Goal: Task Accomplishment & Management: Use online tool/utility

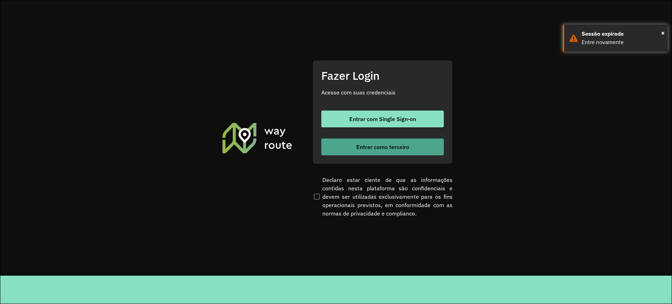
click at [367, 147] on span "Entrar como terceiro" at bounding box center [382, 147] width 53 height 6
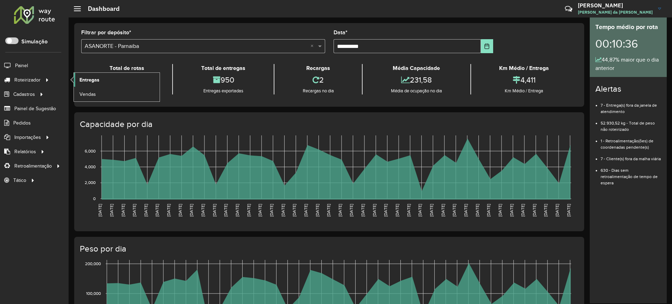
click at [94, 80] on span "Entregas" at bounding box center [89, 79] width 20 height 7
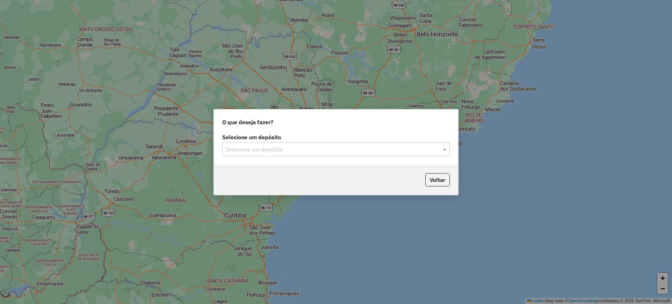
click at [270, 143] on div "Selecione um depósito" at bounding box center [335, 149] width 227 height 14
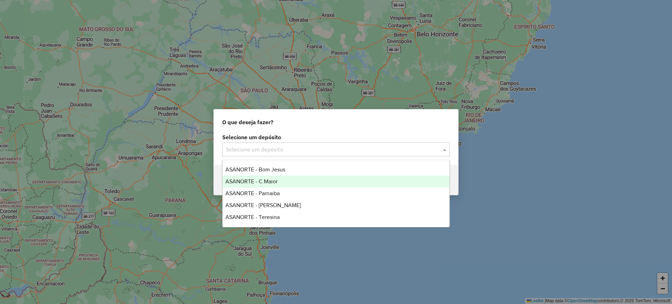
click at [266, 182] on span "ASANORTE - C.Maior" at bounding box center [251, 181] width 52 height 6
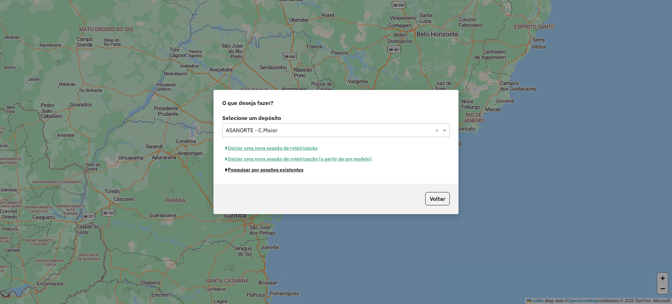
click at [263, 172] on button "Pesquisar por sessões existentes" at bounding box center [264, 169] width 84 height 11
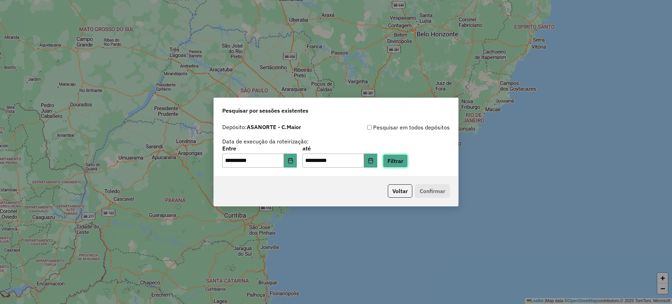
click at [395, 164] on button "Filtrar" at bounding box center [395, 160] width 25 height 13
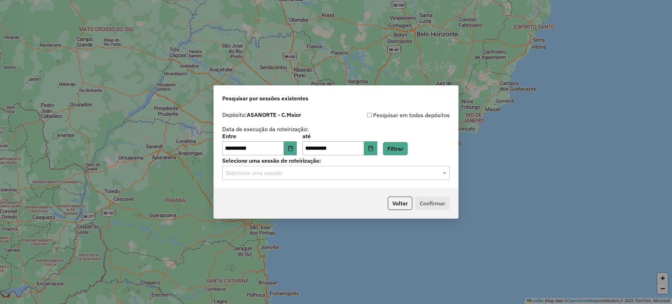
click at [269, 172] on input "text" at bounding box center [329, 173] width 206 height 8
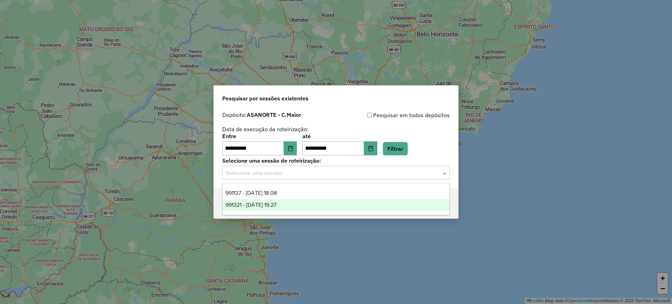
click at [268, 201] on div "991321 - [DATE] 19:27" at bounding box center [335, 205] width 227 height 12
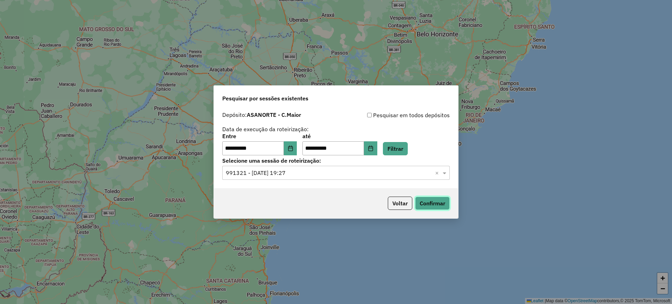
click at [429, 204] on button "Confirmar" at bounding box center [432, 203] width 35 height 13
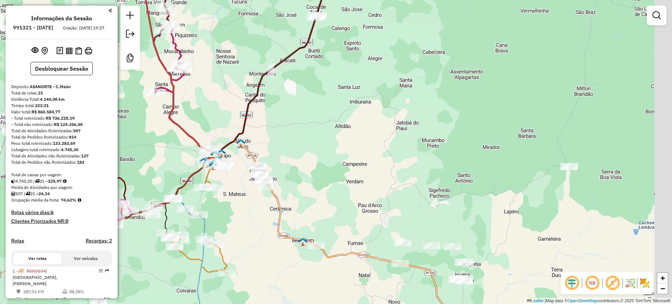
drag, startPoint x: 360, startPoint y: 59, endPoint x: 275, endPoint y: 24, distance: 92.1
click at [275, 26] on div "Janela de atendimento Grade de atendimento Capacidade Transportadoras Veículos …" at bounding box center [336, 152] width 672 height 304
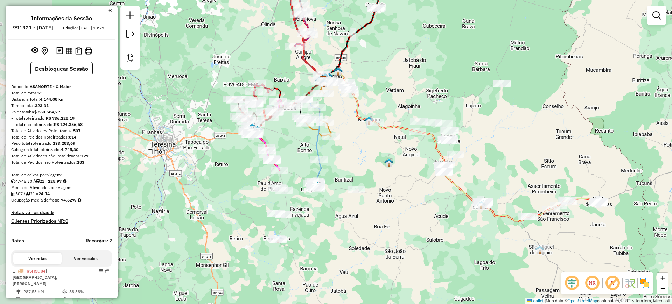
drag, startPoint x: 338, startPoint y: 88, endPoint x: 454, endPoint y: 89, distance: 116.1
click at [454, 89] on div "Janela de atendimento Grade de atendimento Capacidade Transportadoras Veículos …" at bounding box center [336, 152] width 672 height 304
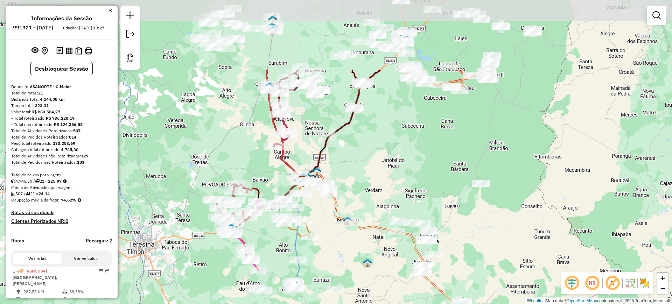
drag, startPoint x: 377, startPoint y: 93, endPoint x: 356, endPoint y: 193, distance: 102.3
click at [356, 193] on div "Janela de atendimento Grade de atendimento Capacidade Transportadoras Veículos …" at bounding box center [336, 152] width 672 height 304
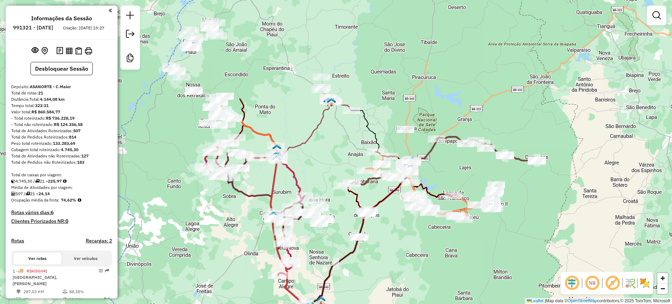
drag, startPoint x: 198, startPoint y: 107, endPoint x: 206, endPoint y: 228, distance: 121.4
click at [205, 231] on div "Janela de atendimento Grade de atendimento Capacidade Transportadoras Veículos …" at bounding box center [336, 152] width 672 height 304
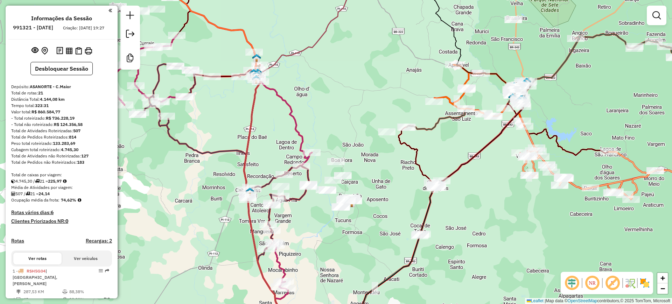
click at [290, 116] on icon at bounding box center [210, 173] width 203 height 276
select select "**********"
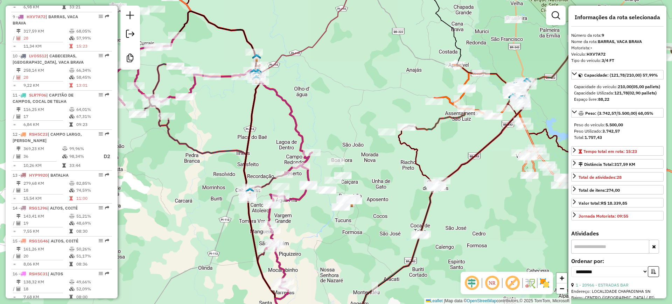
scroll to position [582, 0]
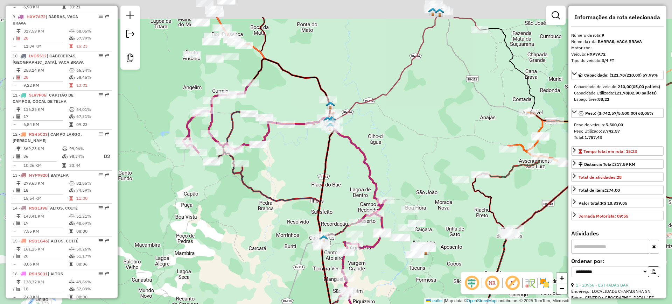
drag, startPoint x: 274, startPoint y: 127, endPoint x: 348, endPoint y: 174, distance: 87.6
click at [348, 174] on div "Janela de atendimento Grade de atendimento Capacidade Transportadoras Veículos …" at bounding box center [336, 152] width 672 height 304
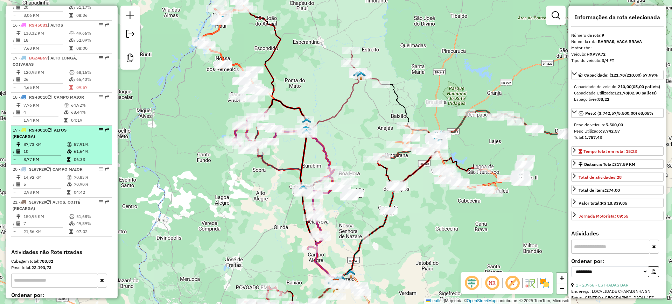
scroll to position [888, 0]
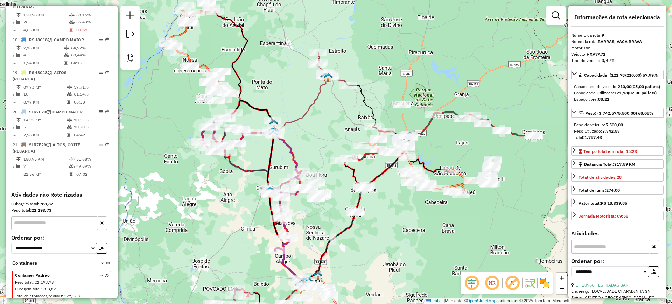
drag, startPoint x: 283, startPoint y: 123, endPoint x: 261, endPoint y: 78, distance: 50.2
click at [261, 77] on div "Janela de atendimento Grade de atendimento Capacidade Transportadoras Veículos …" at bounding box center [336, 152] width 672 height 304
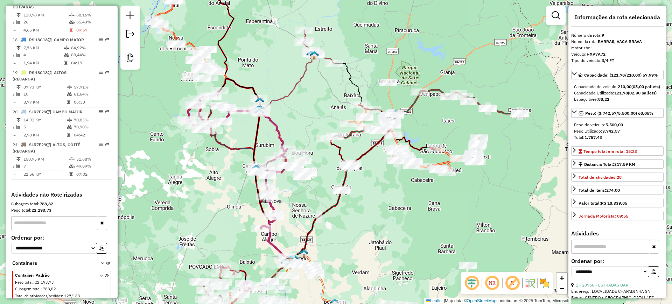
click at [288, 96] on icon at bounding box center [283, 159] width 61 height 208
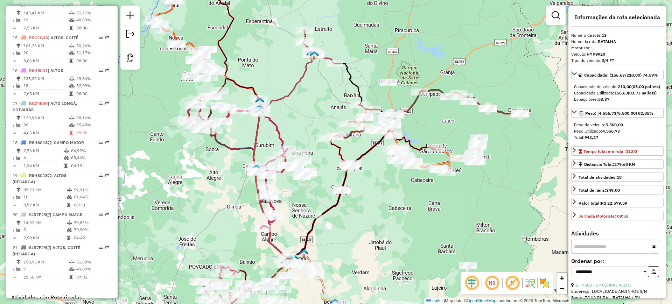
scroll to position [740, 0]
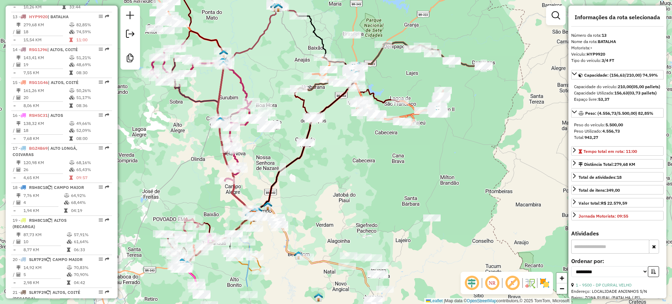
drag, startPoint x: 301, startPoint y: 109, endPoint x: 264, endPoint y: 62, distance: 59.7
click at [264, 62] on div "Janela de atendimento Grade de atendimento Capacidade Transportadoras Veículos …" at bounding box center [336, 152] width 672 height 304
click at [376, 57] on icon at bounding box center [390, 66] width 185 height 48
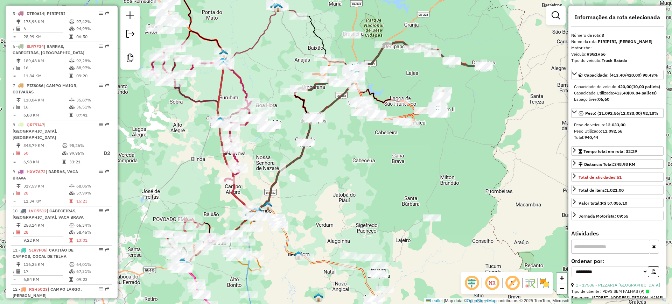
scroll to position [348, 0]
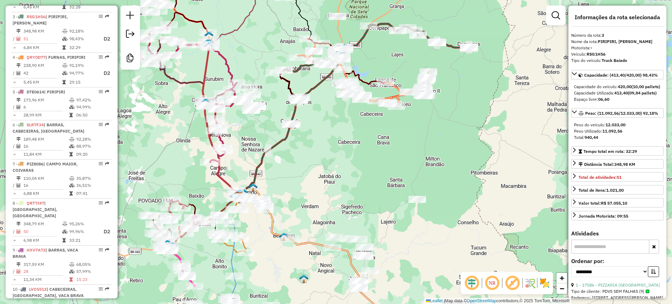
drag, startPoint x: 400, startPoint y: 78, endPoint x: 381, endPoint y: 51, distance: 33.3
click at [381, 51] on div "Janela de atendimento Grade de atendimento Capacidade Transportadoras Veículos …" at bounding box center [336, 152] width 672 height 304
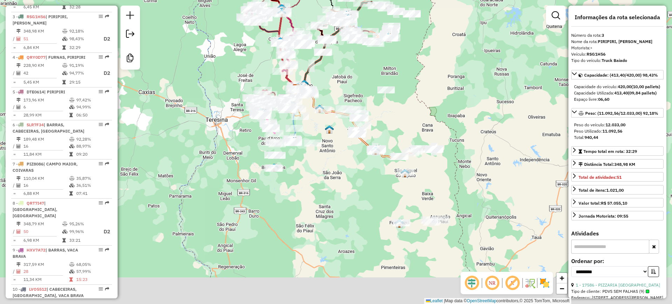
drag, startPoint x: 370, startPoint y: 119, endPoint x: 356, endPoint y: 80, distance: 41.5
click at [361, 81] on div "Janela de atendimento Grade de atendimento Capacidade Transportadoras Veículos …" at bounding box center [336, 152] width 672 height 304
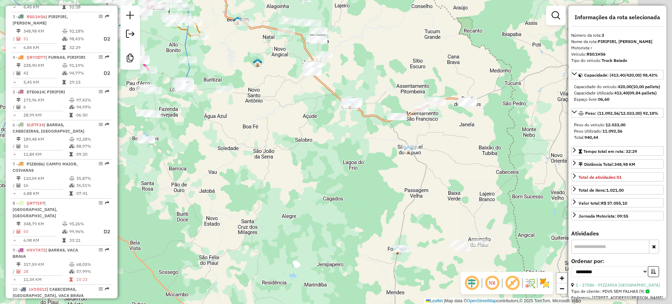
drag, startPoint x: 293, startPoint y: 163, endPoint x: 183, endPoint y: 133, distance: 113.9
click at [182, 134] on div "Janela de atendimento Grade de atendimento Capacidade Transportadoras Veículos …" at bounding box center [336, 152] width 672 height 304
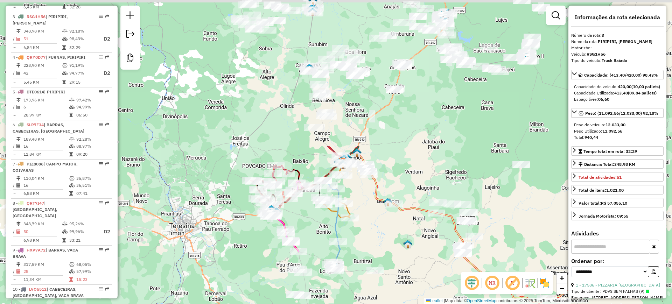
drag, startPoint x: 278, startPoint y: 64, endPoint x: 426, endPoint y: 240, distance: 229.7
click at [435, 246] on div "Janela de atendimento Grade de atendimento Capacidade Transportadoras Veículos …" at bounding box center [336, 152] width 672 height 304
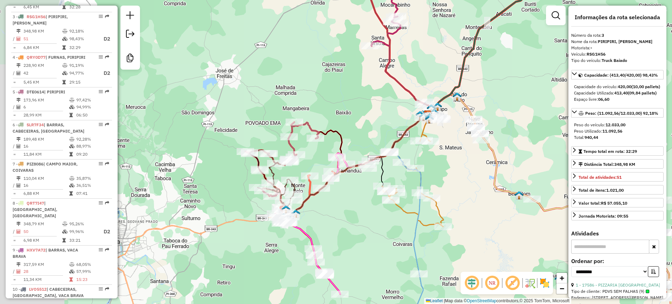
drag, startPoint x: 257, startPoint y: 225, endPoint x: 332, endPoint y: 199, distance: 79.3
click at [339, 205] on div "Janela de atendimento Grade de atendimento Capacidade Transportadoras Veículos …" at bounding box center [336, 152] width 672 height 304
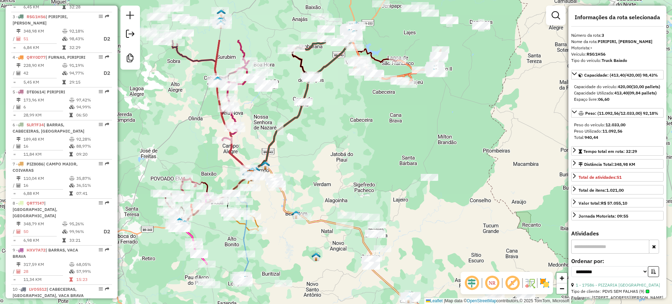
drag, startPoint x: 274, startPoint y: 77, endPoint x: 156, endPoint y: 133, distance: 130.0
click at [172, 143] on div "Janela de atendimento Grade de atendimento Capacidade Transportadoras Veículos …" at bounding box center [336, 152] width 672 height 304
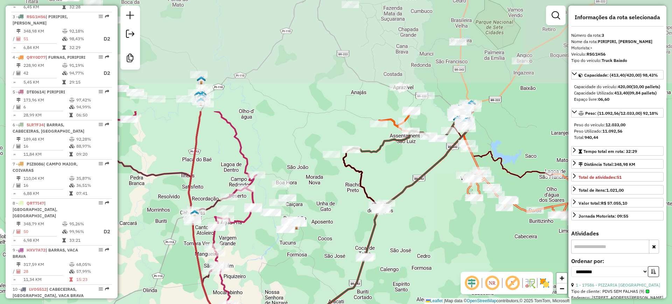
drag, startPoint x: 252, startPoint y: 40, endPoint x: 212, endPoint y: 184, distance: 148.7
click at [212, 184] on div "Janela de atendimento Grade de atendimento Capacidade Transportadoras Veículos …" at bounding box center [336, 152] width 672 height 304
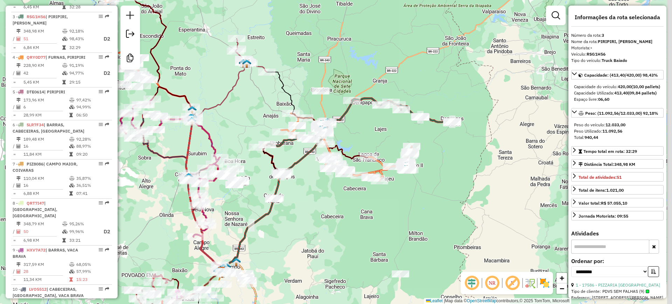
click at [253, 128] on div "Janela de atendimento Grade de atendimento Capacidade Transportadoras Veículos …" at bounding box center [336, 152] width 672 height 304
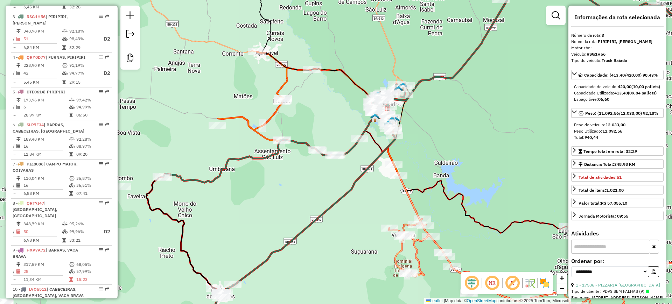
click at [272, 112] on icon at bounding box center [308, 113] width 181 height 123
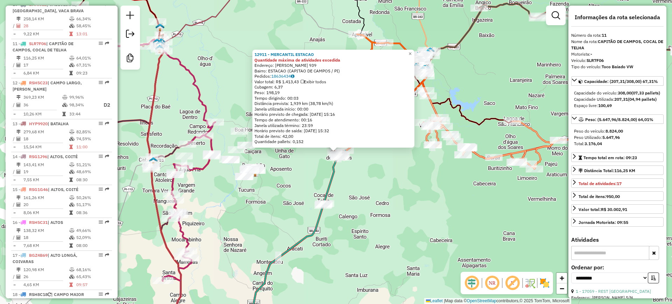
scroll to position [660, 0]
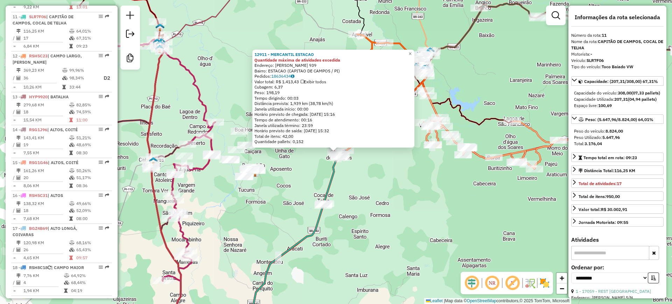
click at [295, 177] on div "12911 - MERCANTIL ESTACAO Quantidade máxima de atividades excedida Endereço: [P…" at bounding box center [336, 152] width 672 height 304
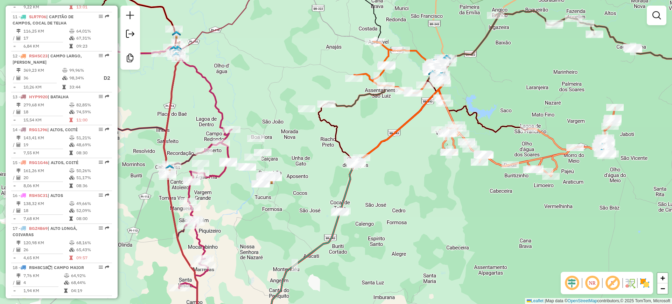
click at [309, 201] on div "Janela de atendimento Grade de atendimento Capacidade Transportadoras Veículos …" at bounding box center [336, 152] width 672 height 304
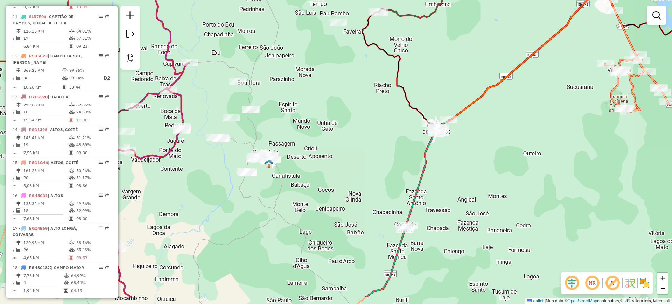
drag, startPoint x: 308, startPoint y: 176, endPoint x: 300, endPoint y: 124, distance: 52.7
click at [303, 129] on div "Janela de atendimento Grade de atendimento Capacidade Transportadoras Veículos …" at bounding box center [336, 152] width 672 height 304
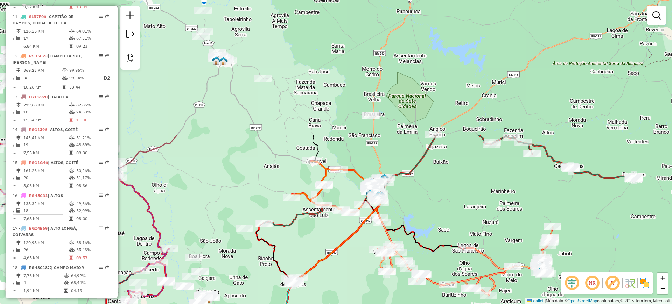
drag, startPoint x: 281, startPoint y: 59, endPoint x: 214, endPoint y: 221, distance: 175.7
click at [214, 221] on div "Janela de atendimento Grade de atendimento Capacidade Transportadoras Veículos …" at bounding box center [336, 152] width 672 height 304
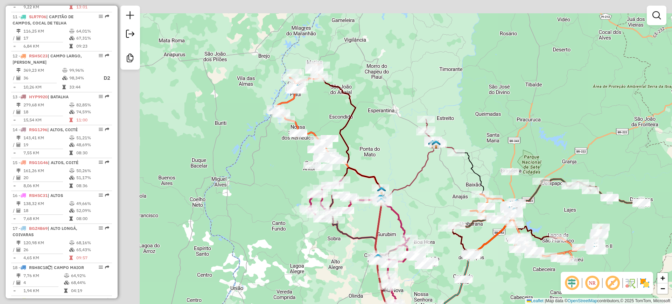
drag, startPoint x: 234, startPoint y: 119, endPoint x: 384, endPoint y: 160, distance: 155.5
click at [396, 160] on div "Janela de atendimento Grade de atendimento Capacidade Transportadoras Veículos …" at bounding box center [336, 152] width 672 height 304
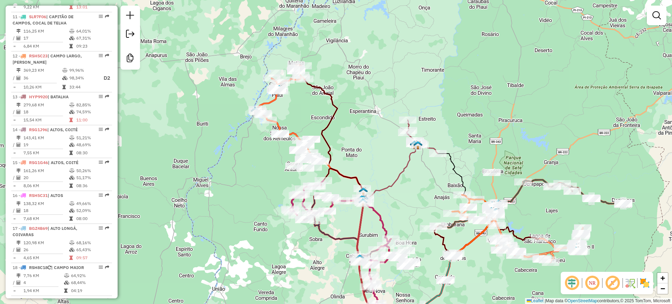
drag, startPoint x: 380, startPoint y: 153, endPoint x: 355, endPoint y: 150, distance: 24.4
click at [355, 150] on div "Janela de atendimento Grade de atendimento Capacidade Transportadoras Veículos …" at bounding box center [336, 152] width 672 height 304
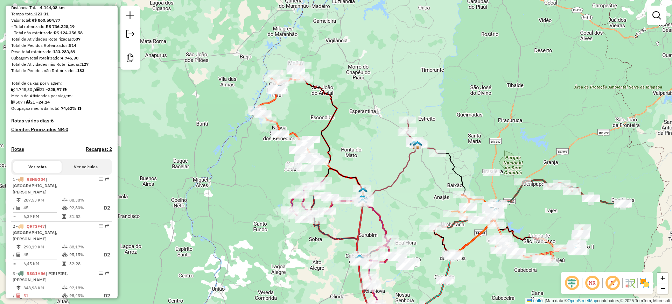
scroll to position [0, 0]
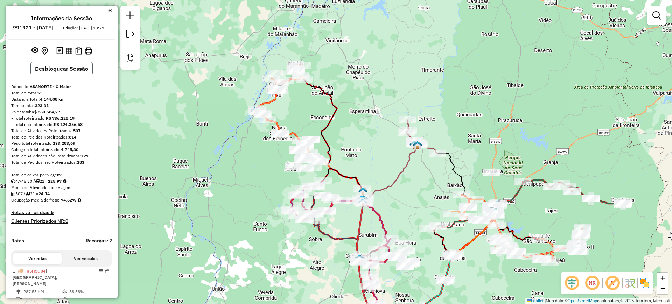
click at [51, 70] on button "Desbloquear Sessão" at bounding box center [61, 68] width 62 height 13
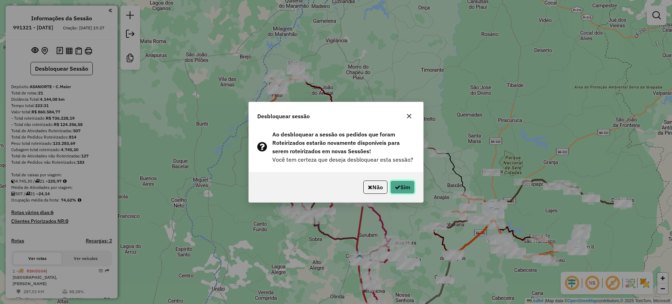
click at [396, 186] on icon "button" at bounding box center [398, 187] width 6 height 6
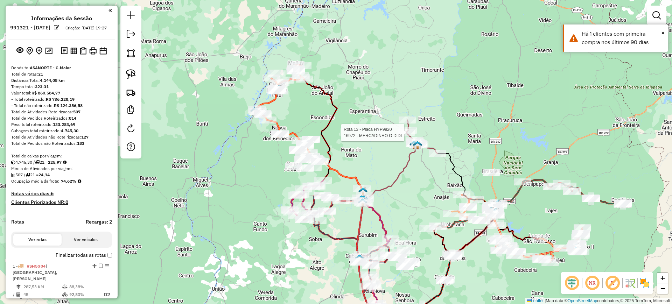
select select "**********"
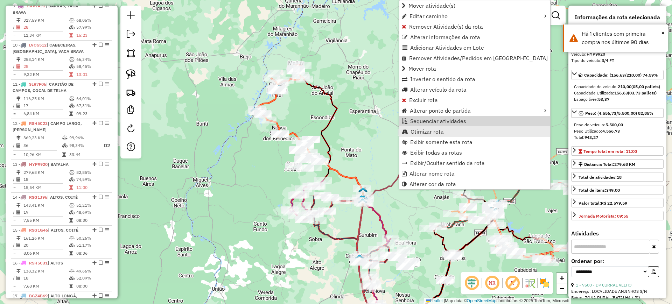
scroll to position [735, 0]
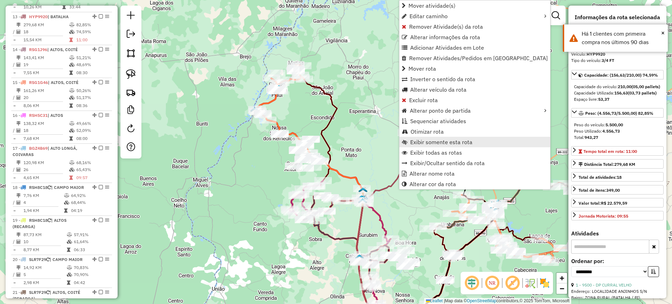
click at [451, 141] on span "Exibir somente esta rota" at bounding box center [441, 142] width 62 height 6
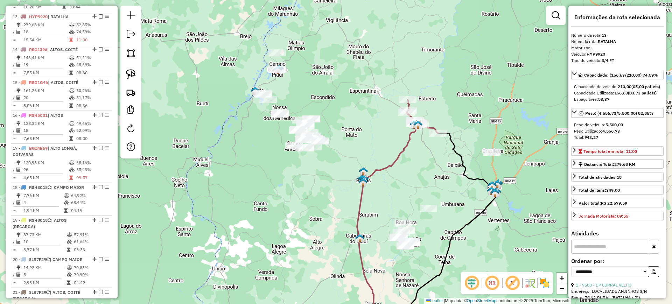
drag, startPoint x: 350, startPoint y: 127, endPoint x: 441, endPoint y: 192, distance: 112.1
click at [441, 192] on div "Janela de atendimento Grade de atendimento Capacidade Transportadoras Veículos …" at bounding box center [336, 152] width 672 height 304
drag, startPoint x: 134, startPoint y: 76, endPoint x: 144, endPoint y: 76, distance: 10.1
click at [134, 76] on img at bounding box center [131, 74] width 10 height 10
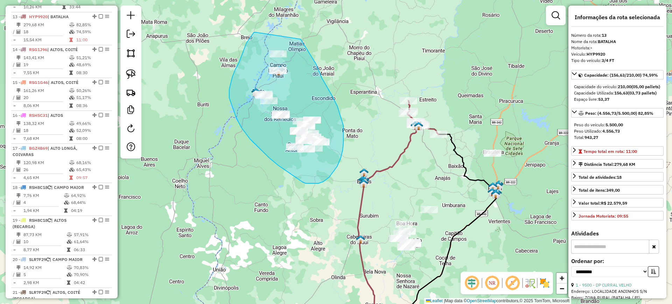
drag, startPoint x: 255, startPoint y: 32, endPoint x: 296, endPoint y: 29, distance: 40.7
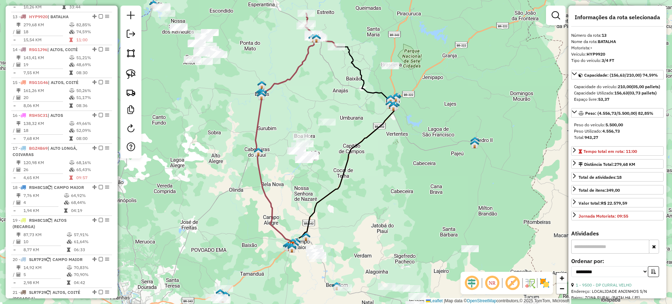
drag, startPoint x: 356, startPoint y: 141, endPoint x: 248, endPoint y: 50, distance: 141.2
click at [248, 50] on div "Janela de atendimento Grade de atendimento Capacidade Transportadoras Veículos …" at bounding box center [336, 152] width 672 height 304
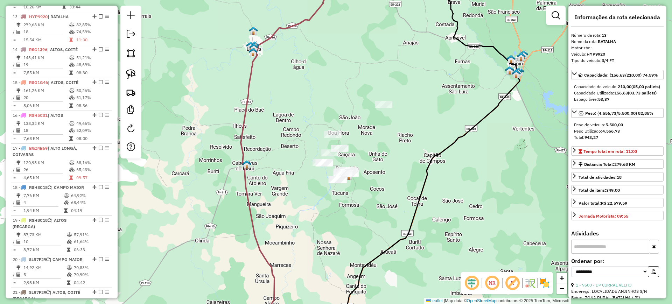
drag, startPoint x: 310, startPoint y: 129, endPoint x: 243, endPoint y: 102, distance: 71.9
click at [269, 112] on div "Janela de atendimento Grade de atendimento Capacidade Transportadoras Veículos …" at bounding box center [336, 152] width 672 height 304
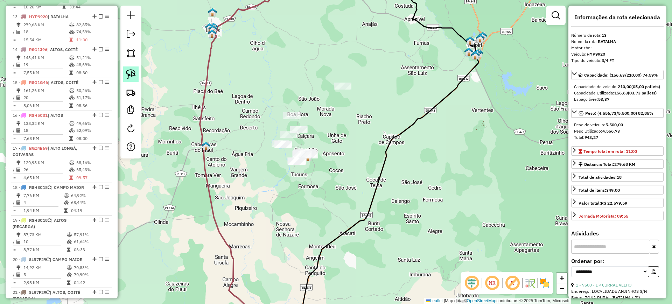
click at [134, 69] on img at bounding box center [131, 74] width 10 height 10
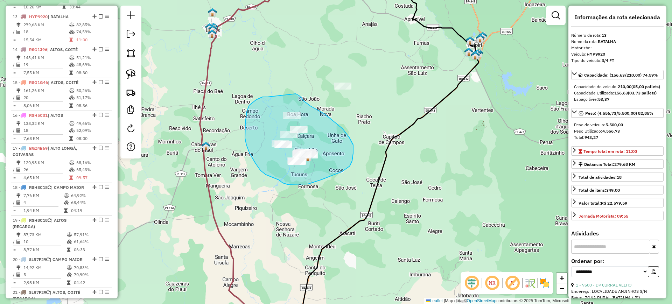
drag, startPoint x: 262, startPoint y: 97, endPoint x: 296, endPoint y: 94, distance: 33.4
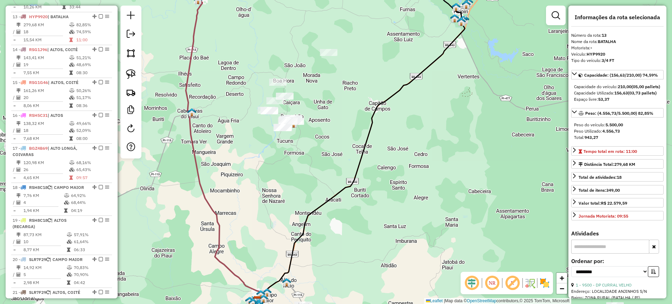
drag, startPoint x: 341, startPoint y: 167, endPoint x: 280, endPoint y: 37, distance: 142.9
click at [280, 41] on div "Janela de atendimento Grade de atendimento Capacidade Transportadoras Veículos …" at bounding box center [336, 152] width 672 height 304
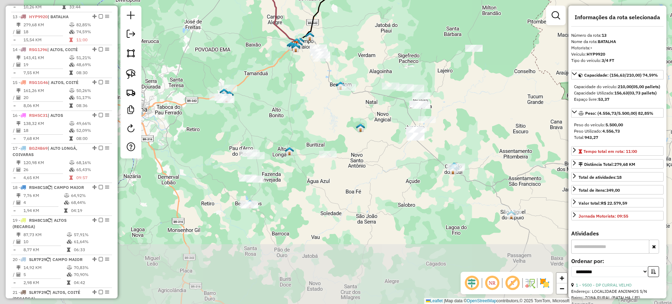
drag, startPoint x: 302, startPoint y: 60, endPoint x: 373, endPoint y: 22, distance: 80.8
click at [376, 20] on div "Janela de atendimento Grade de atendimento Capacidade Transportadoras Veículos …" at bounding box center [336, 152] width 672 height 304
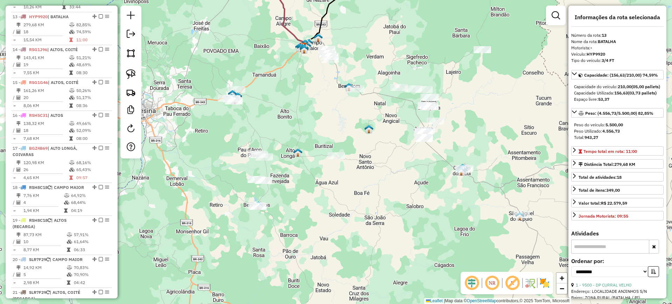
drag, startPoint x: 254, startPoint y: 100, endPoint x: 260, endPoint y: 103, distance: 6.4
click at [260, 103] on div "Janela de atendimento Grade de atendimento Capacidade Transportadoras Veículos …" at bounding box center [336, 152] width 672 height 304
click at [130, 72] on img at bounding box center [131, 74] width 10 height 10
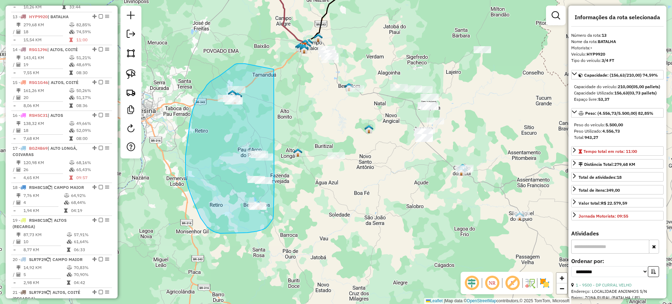
drag, startPoint x: 243, startPoint y: 64, endPoint x: 263, endPoint y: 20, distance: 48.4
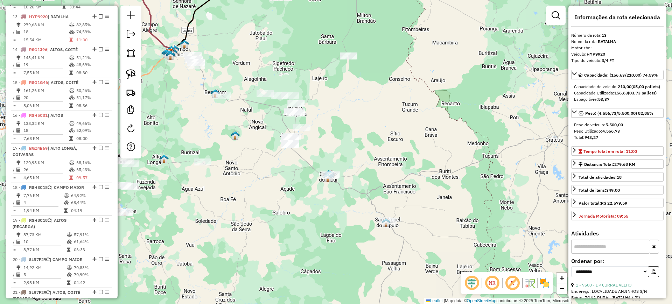
drag, startPoint x: 311, startPoint y: 113, endPoint x: 192, endPoint y: 116, distance: 119.3
click at [191, 116] on div "Janela de atendimento Grade de atendimento Capacidade Transportadoras Veículos …" at bounding box center [336, 152] width 672 height 304
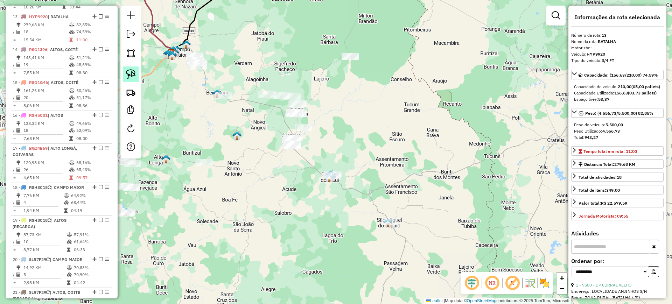
click at [126, 72] on img at bounding box center [131, 74] width 10 height 10
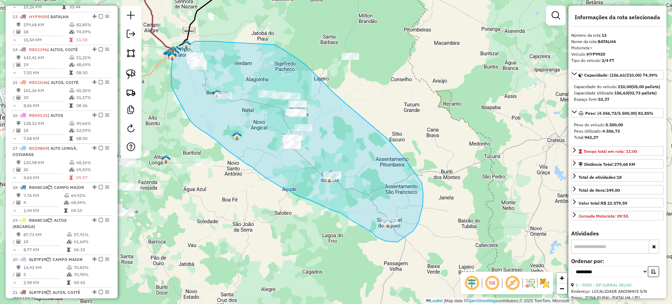
drag, startPoint x: 224, startPoint y: 42, endPoint x: 275, endPoint y: 44, distance: 51.5
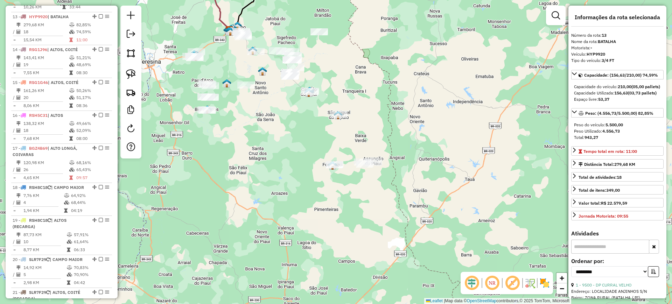
drag, startPoint x: 353, startPoint y: 109, endPoint x: 345, endPoint y: 89, distance: 22.2
click at [345, 89] on div "Janela de atendimento Grade de atendimento Capacidade Transportadoras Veículos …" at bounding box center [336, 152] width 672 height 304
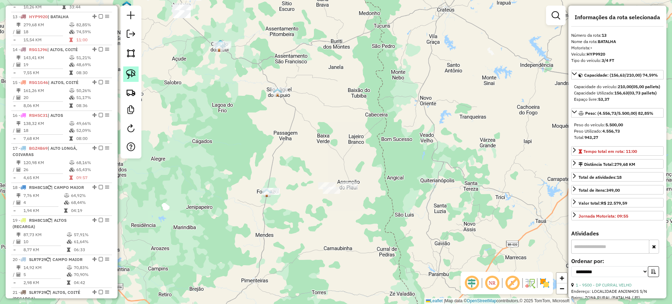
click at [129, 72] on img at bounding box center [131, 74] width 10 height 10
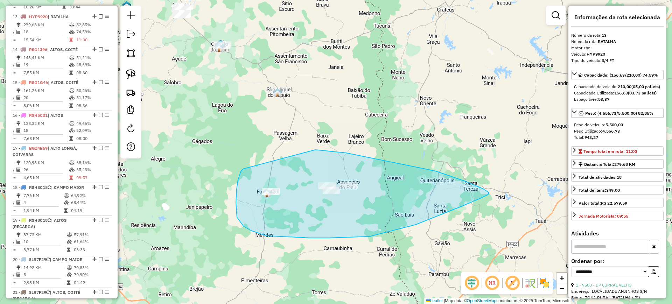
drag, startPoint x: 243, startPoint y: 169, endPoint x: 289, endPoint y: 151, distance: 49.5
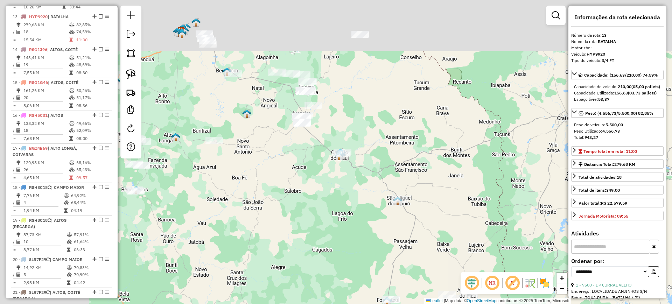
drag, startPoint x: 290, startPoint y: 151, endPoint x: 393, endPoint y: 248, distance: 141.6
click at [393, 248] on div "Janela de atendimento Grade de atendimento Capacidade Transportadoras Veículos …" at bounding box center [336, 152] width 672 height 304
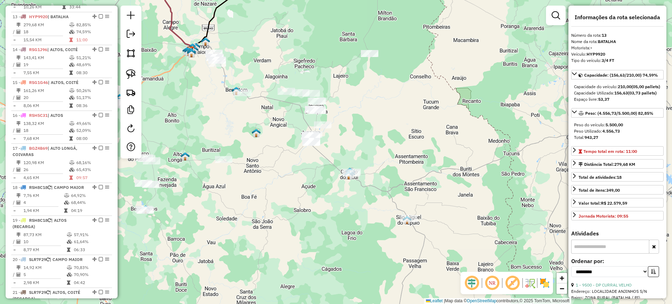
drag, startPoint x: 262, startPoint y: 163, endPoint x: 270, endPoint y: 174, distance: 12.9
click at [267, 172] on div "Janela de atendimento Grade de atendimento Capacidade Transportadoras Veículos …" at bounding box center [336, 152] width 672 height 304
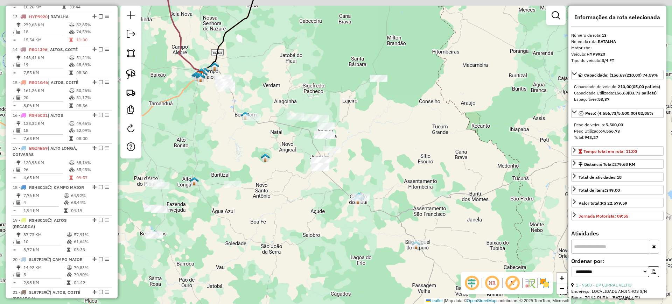
drag, startPoint x: 267, startPoint y: 148, endPoint x: 200, endPoint y: 122, distance: 71.7
click at [273, 165] on div "Janela de atendimento Grade de atendimento Capacidade Transportadoras Veículos …" at bounding box center [336, 152] width 672 height 304
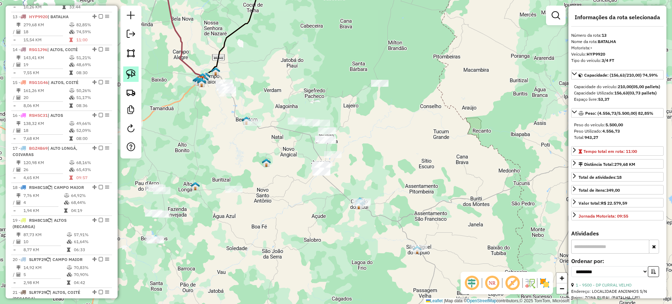
click at [135, 73] on img at bounding box center [131, 74] width 10 height 10
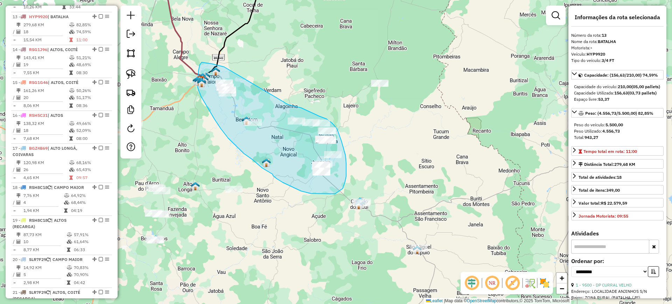
drag, startPoint x: 219, startPoint y: 65, endPoint x: 280, endPoint y: 100, distance: 69.9
